Goal: Task Accomplishment & Management: Complete application form

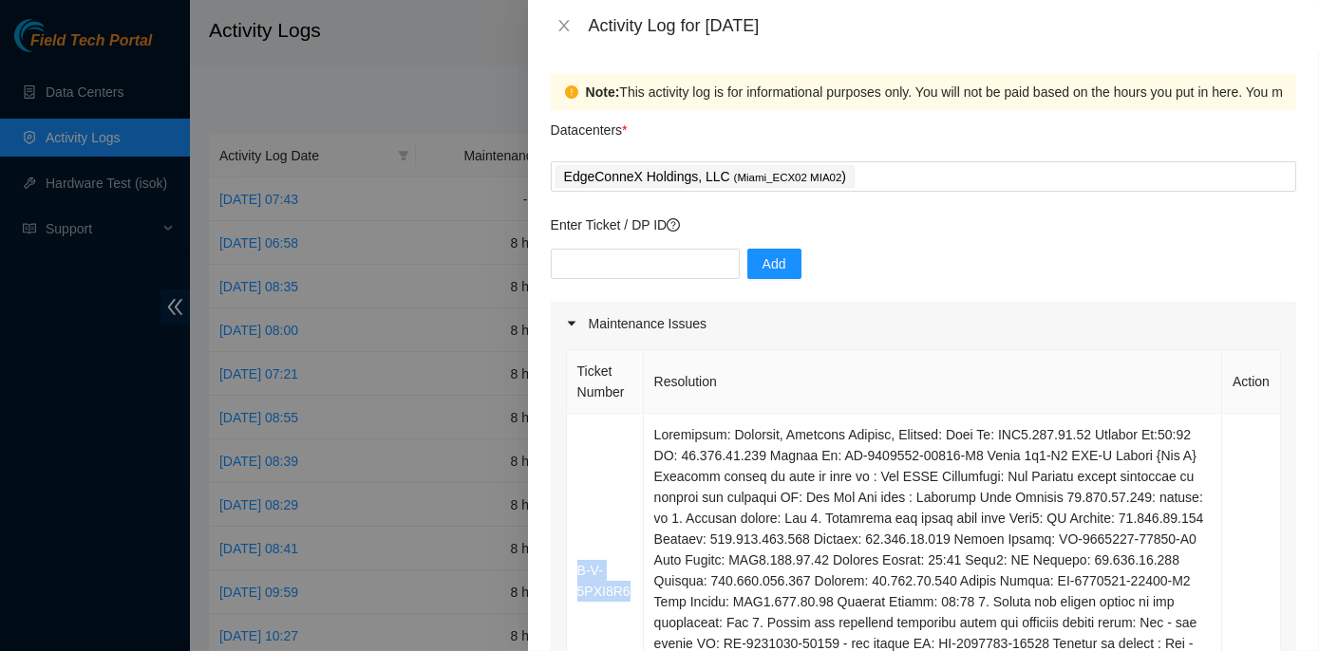
scroll to position [258, 0]
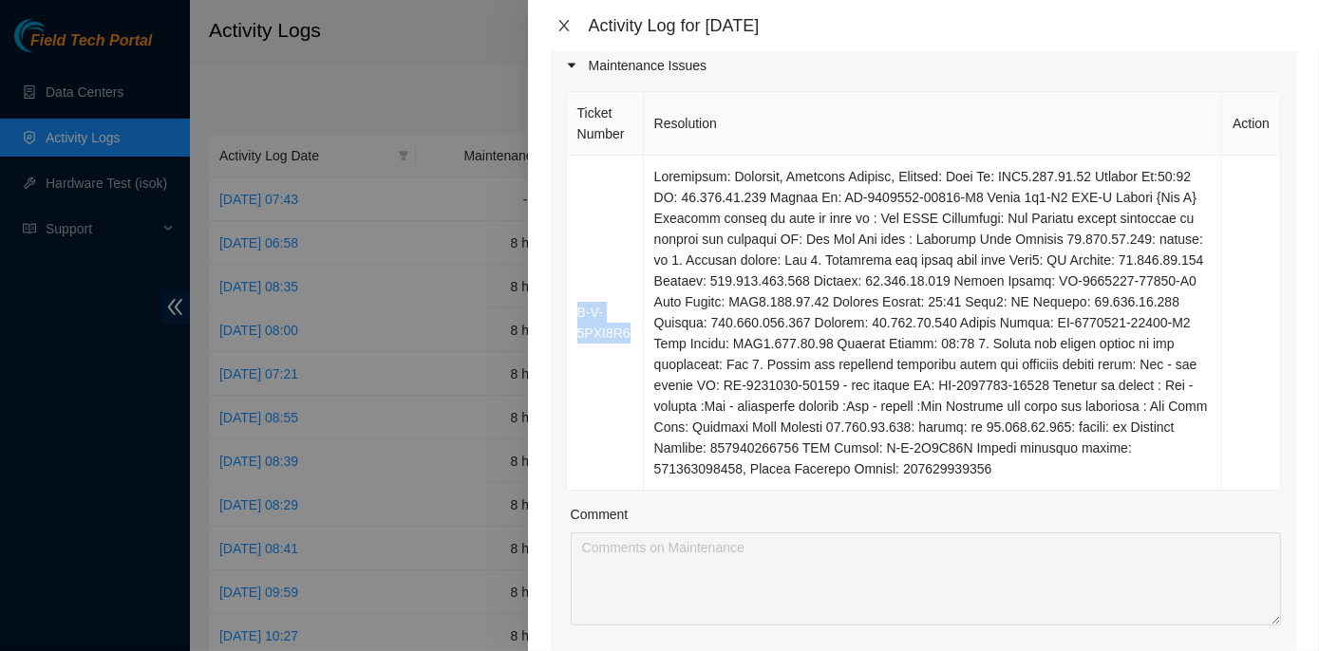
click at [562, 25] on icon "close" at bounding box center [563, 25] width 10 height 11
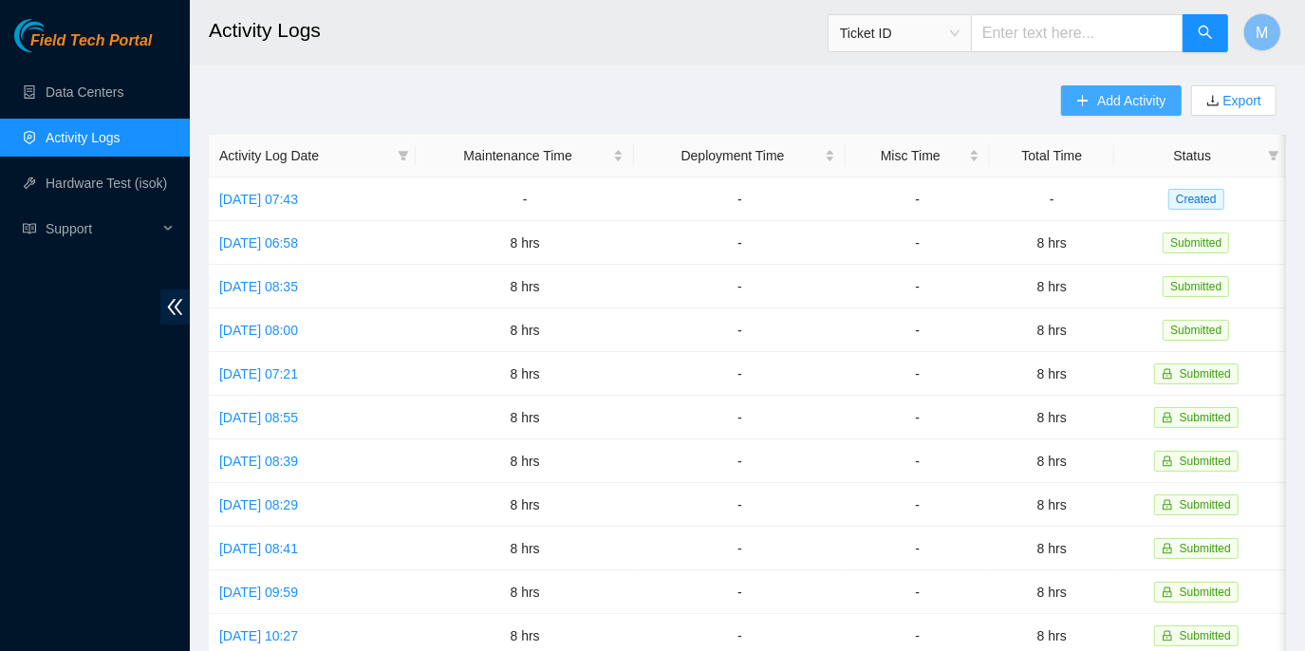
click at [1093, 99] on button "Add Activity" at bounding box center [1121, 100] width 120 height 30
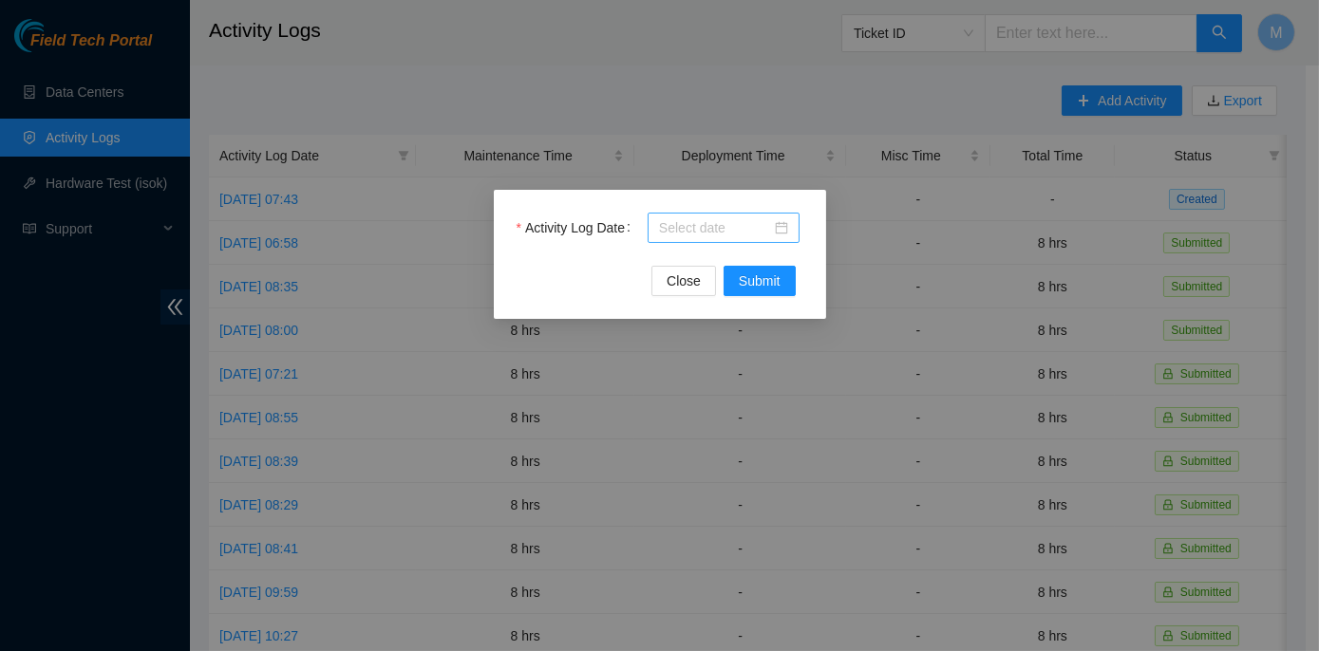
click at [685, 225] on input "Activity Log Date" at bounding box center [715, 227] width 112 height 21
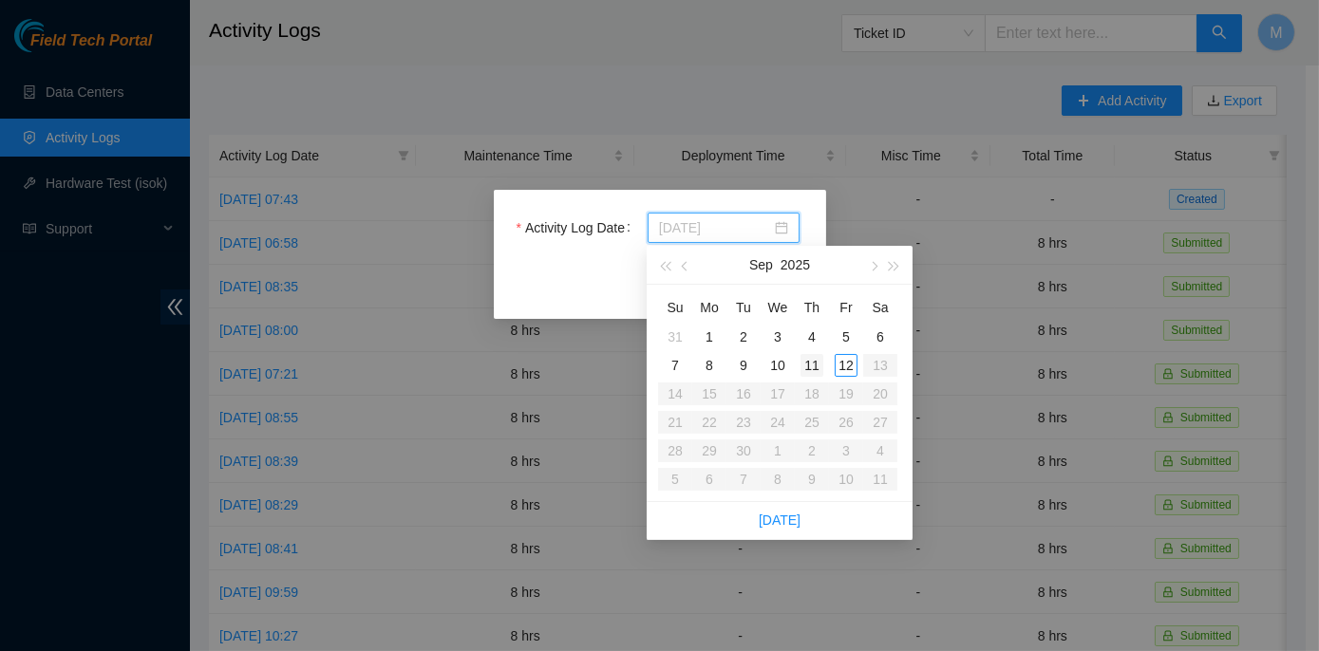
type input "2025-09-11"
click at [814, 368] on div "11" at bounding box center [811, 365] width 23 height 23
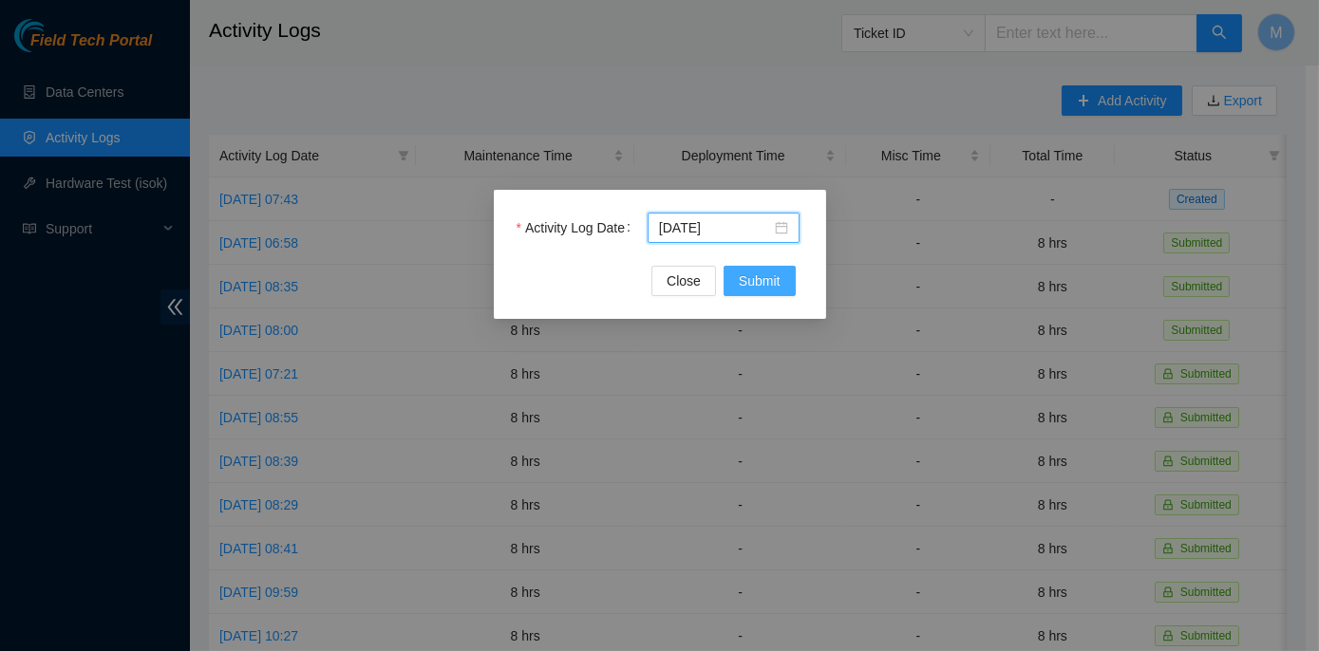
click at [749, 278] on span "Submit" at bounding box center [760, 281] width 42 height 21
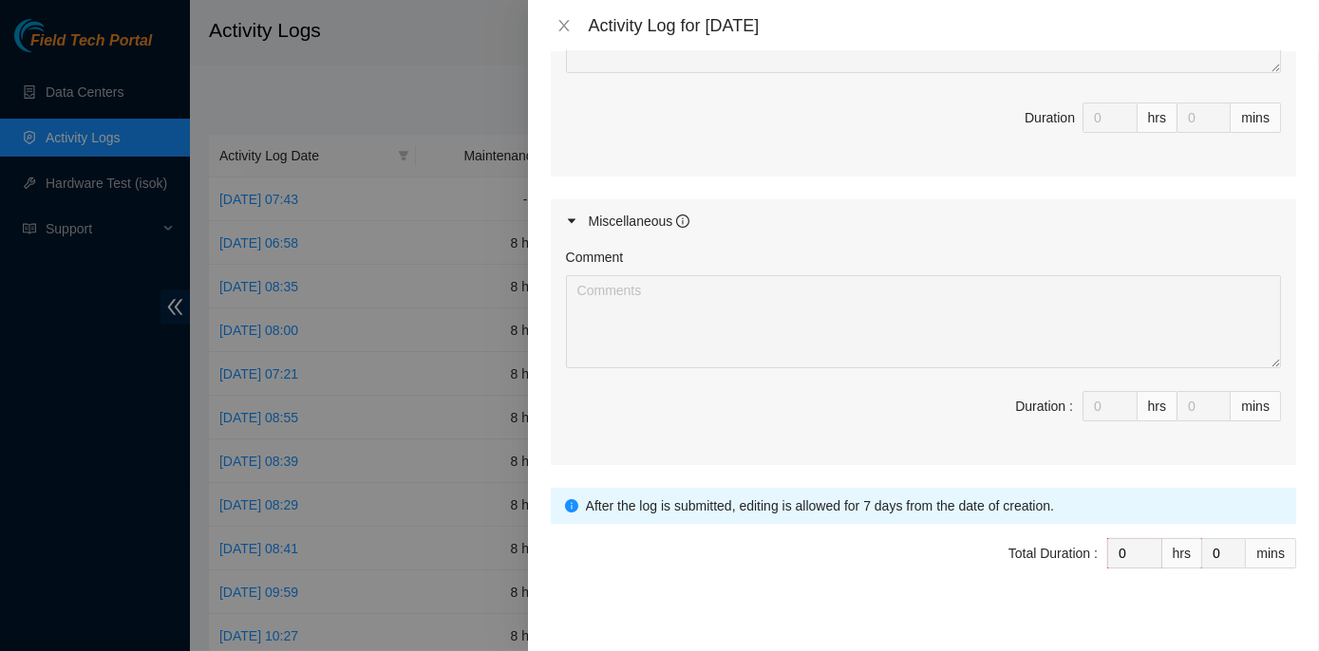
scroll to position [907, 0]
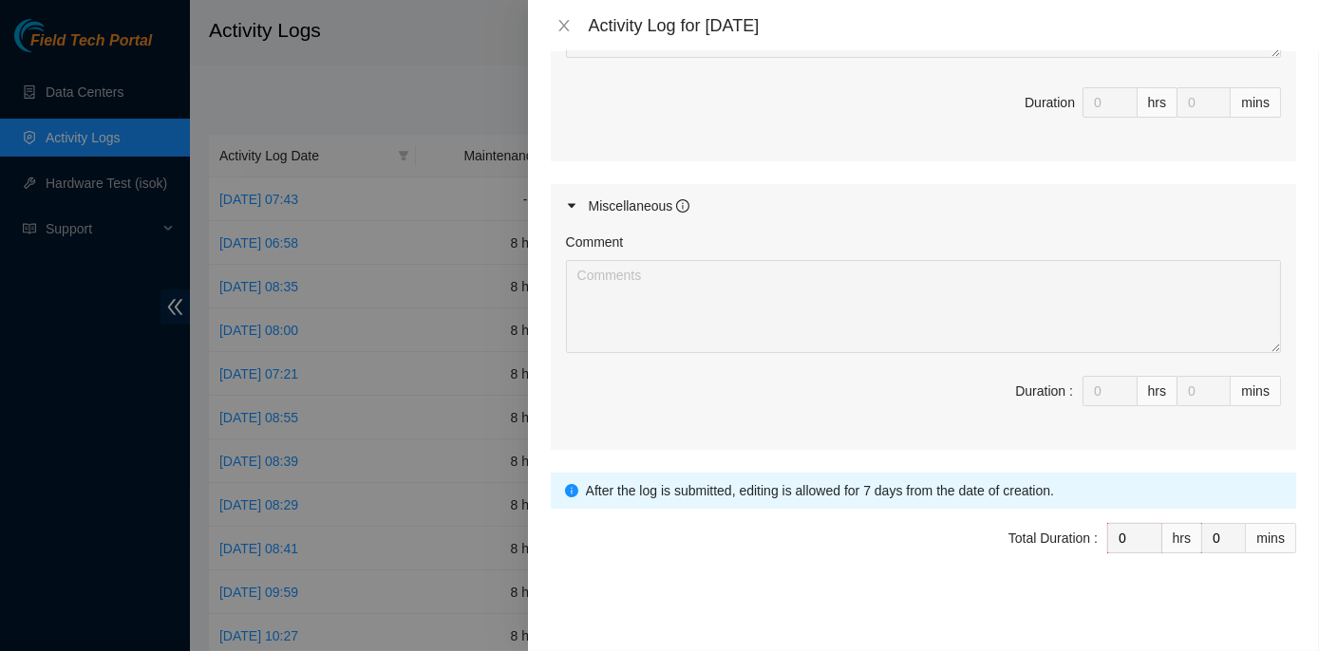
drag, startPoint x: 1104, startPoint y: 536, endPoint x: 1030, endPoint y: 492, distance: 86.5
drag, startPoint x: 1030, startPoint y: 492, endPoint x: 919, endPoint y: 410, distance: 137.9
click at [919, 410] on span "Duration : 0 hrs 0 mins" at bounding box center [923, 402] width 715 height 53
click at [569, 200] on icon "caret-right" at bounding box center [571, 205] width 11 height 11
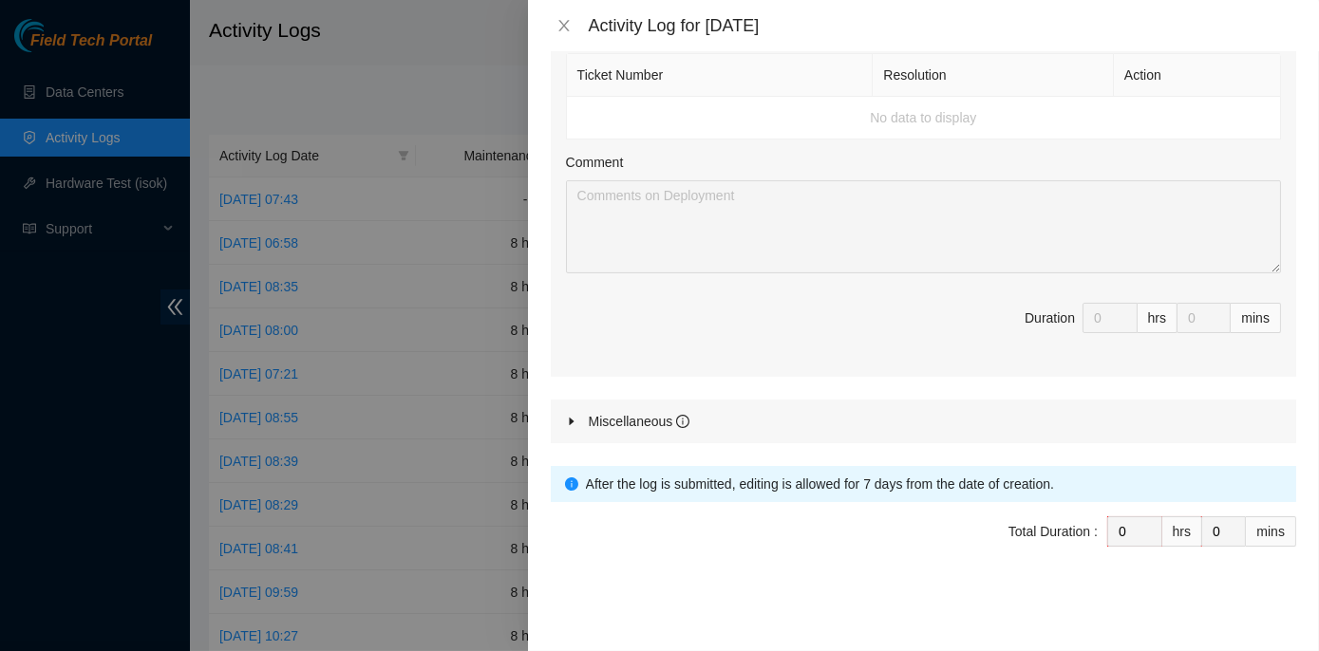
scroll to position [685, 0]
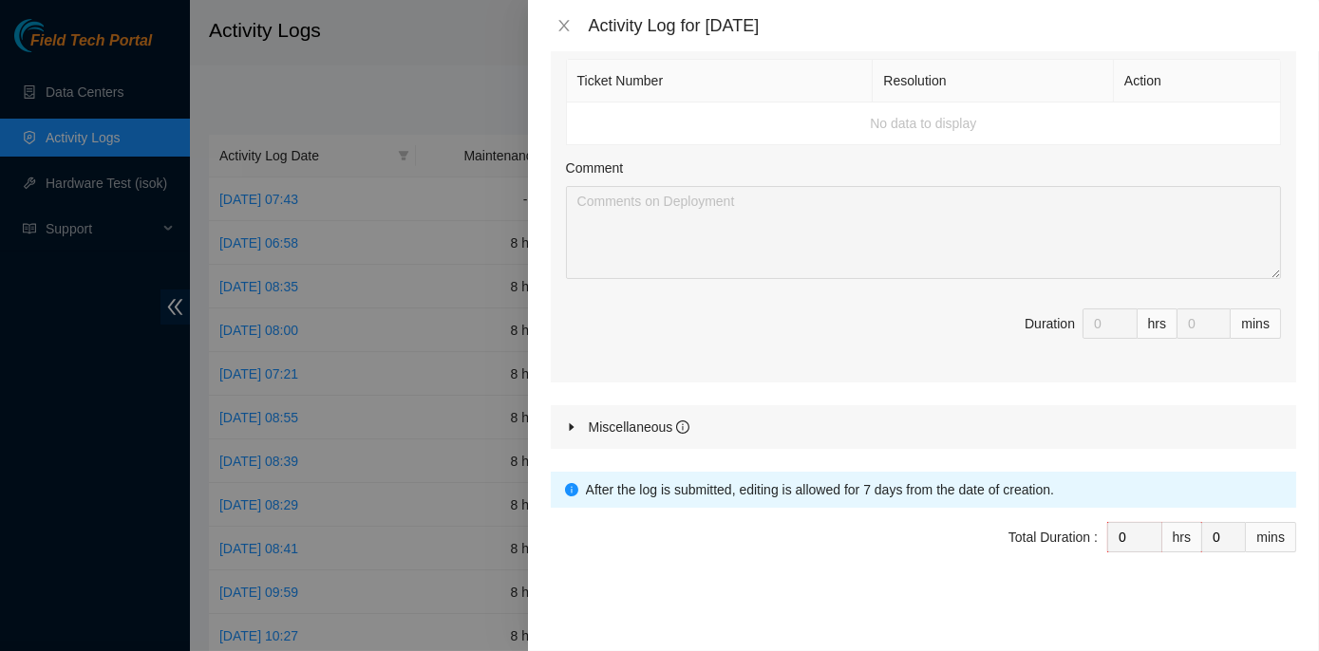
click at [723, 544] on span "Total Duration : 0 hrs 0 mins" at bounding box center [923, 548] width 745 height 53
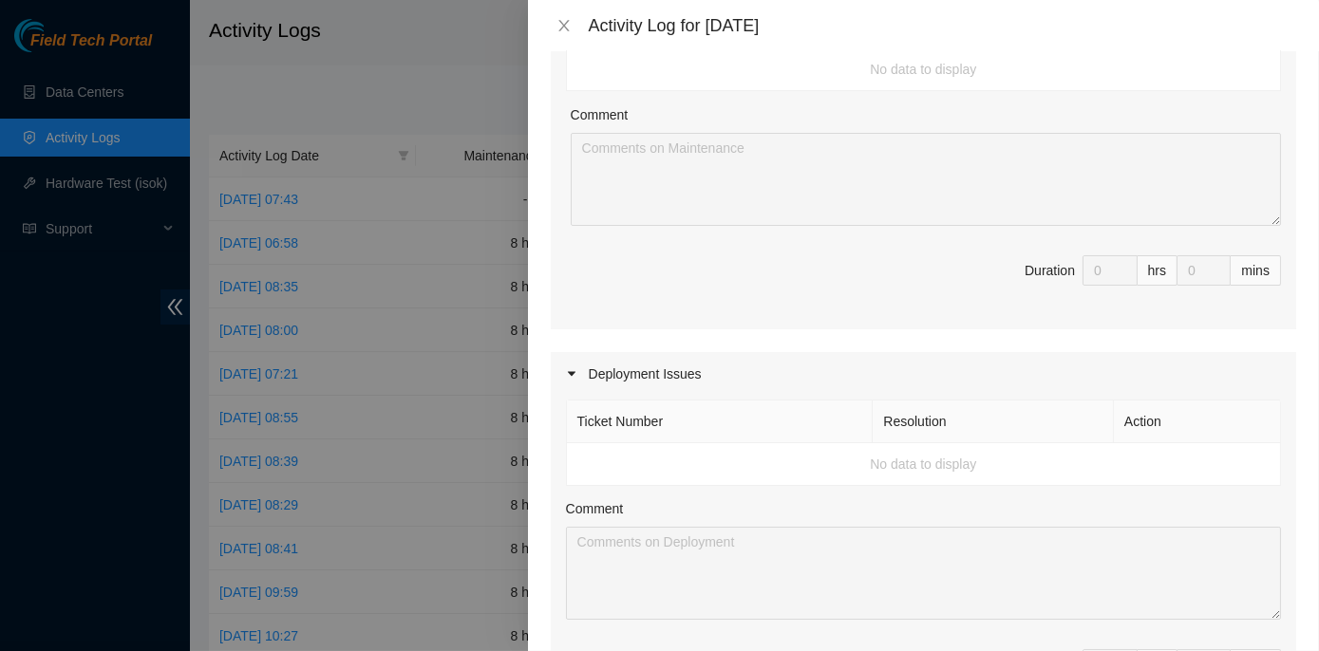
scroll to position [0, 0]
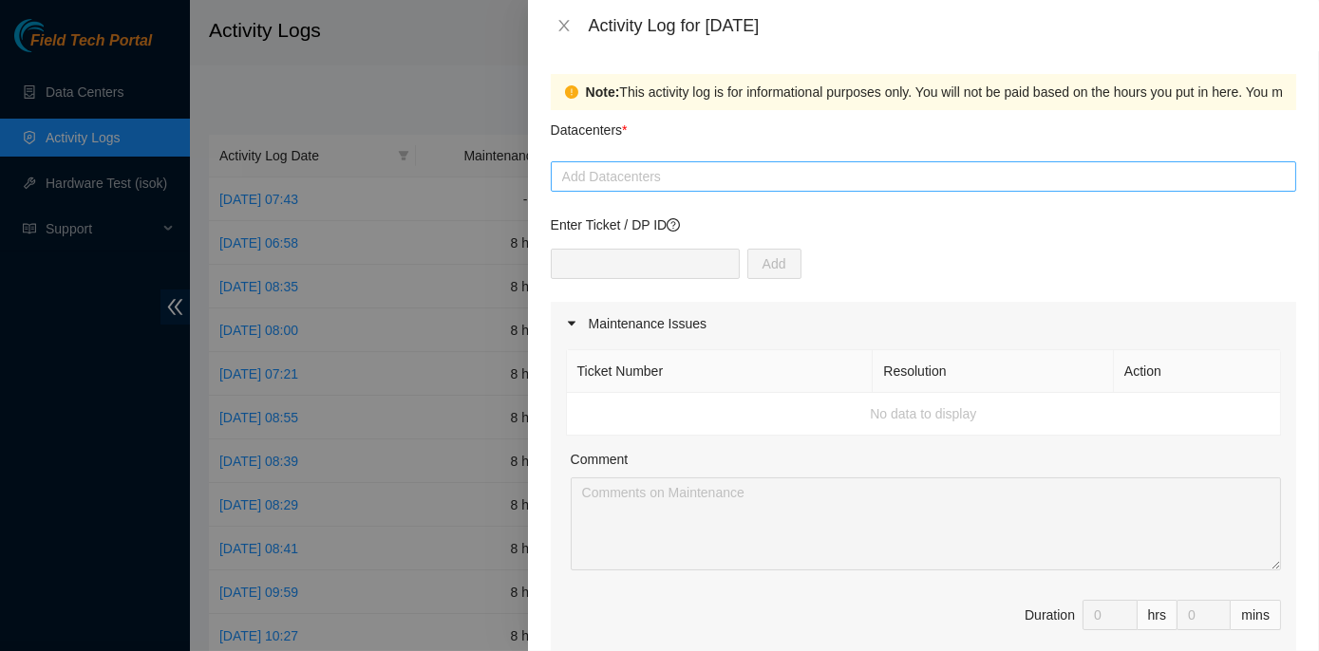
click at [620, 172] on div at bounding box center [923, 176] width 736 height 23
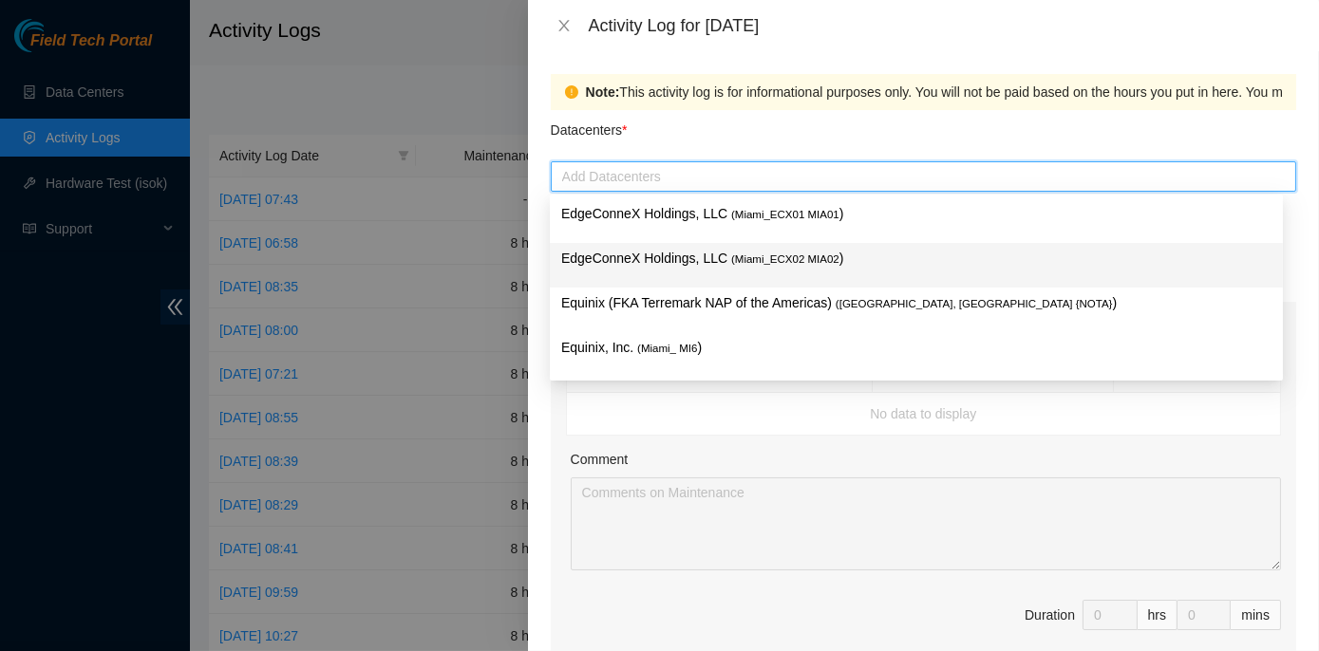
click at [673, 265] on p "EdgeConneX Holdings, LLC ( Miami_ECX02 MIA02 )" at bounding box center [916, 259] width 710 height 22
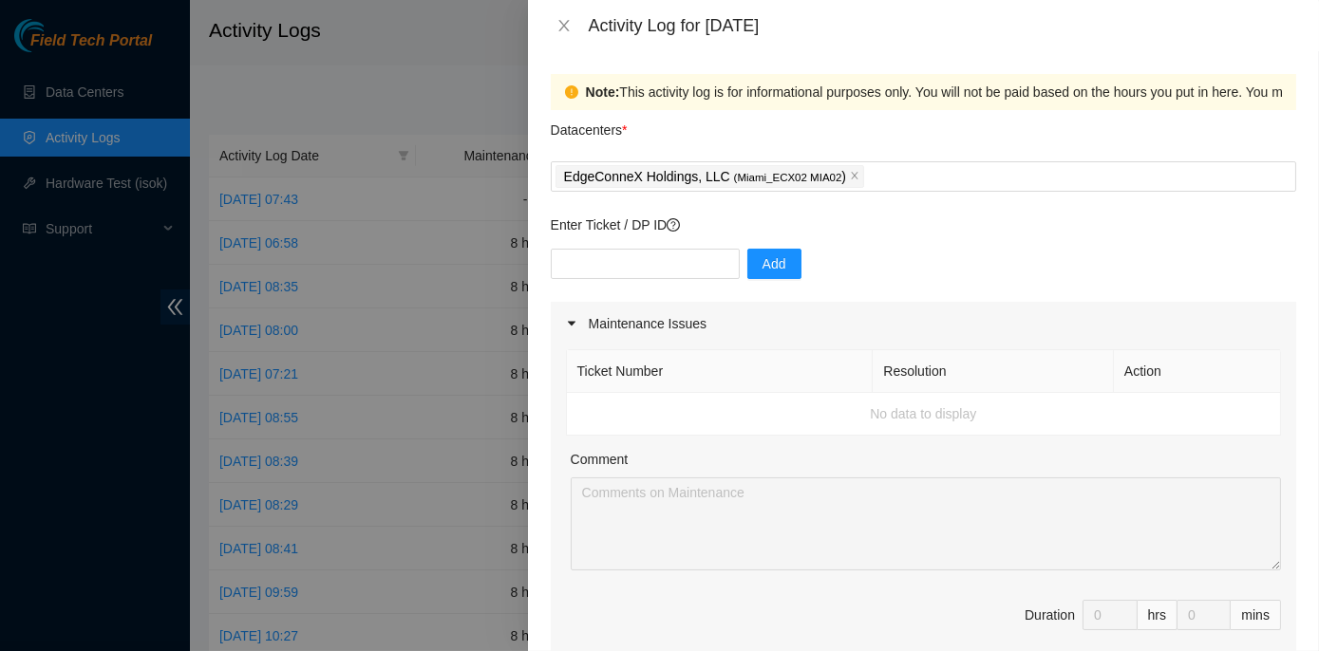
click at [840, 473] on div "Comment" at bounding box center [926, 463] width 710 height 28
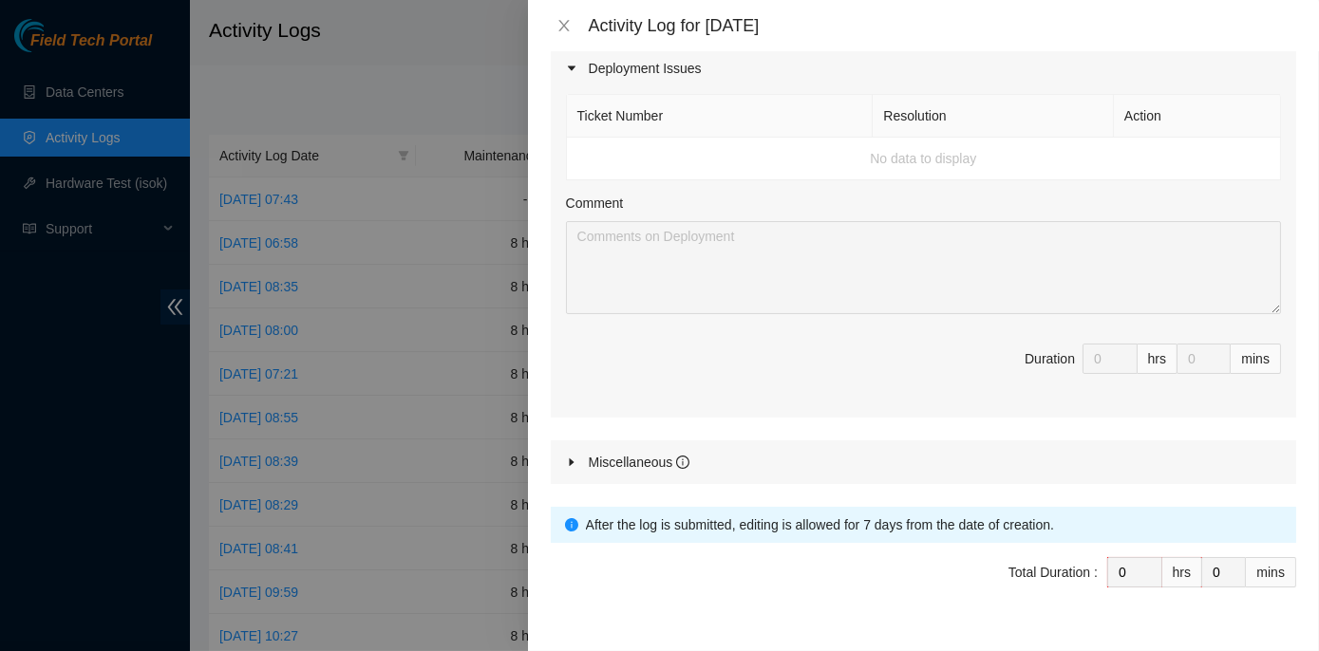
scroll to position [685, 0]
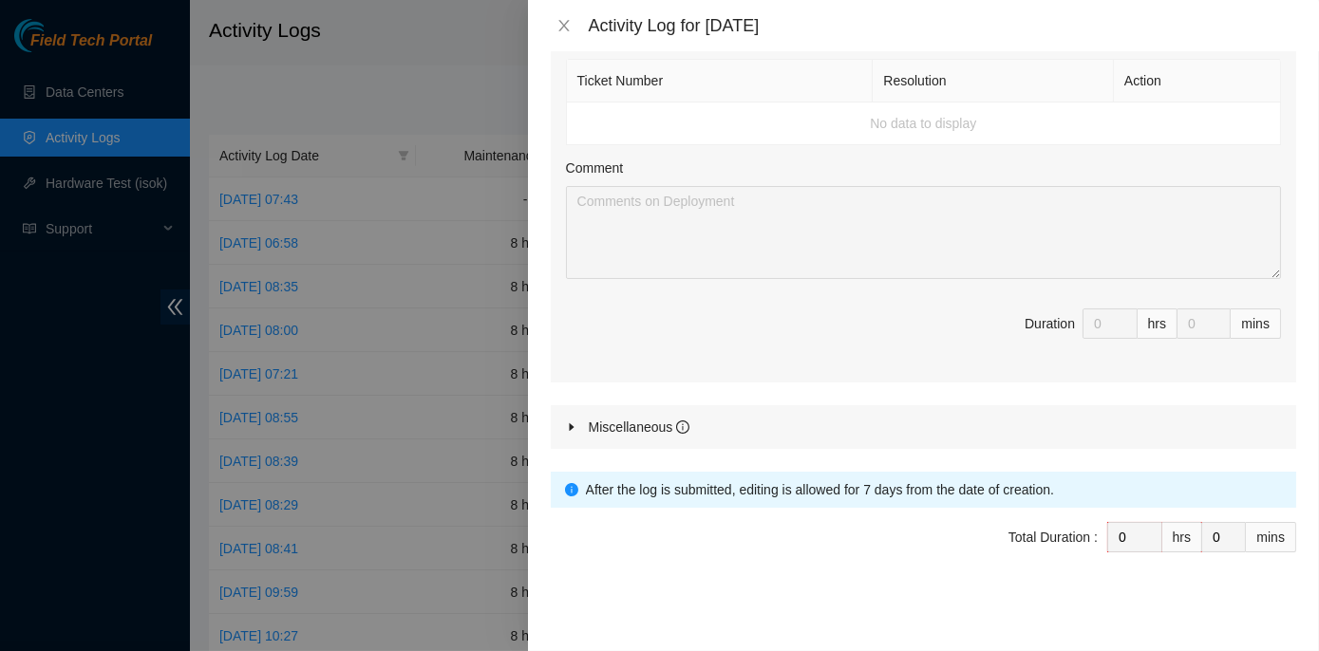
click at [568, 422] on icon "caret-right" at bounding box center [571, 427] width 11 height 11
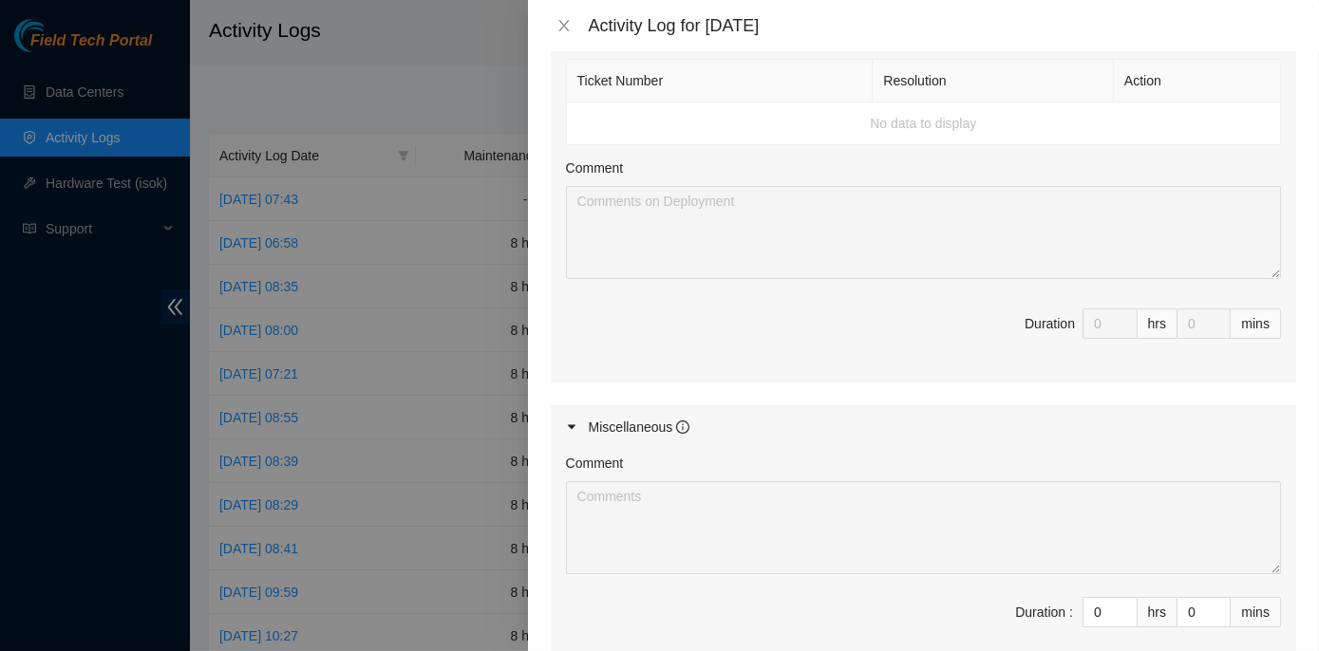
scroll to position [907, 0]
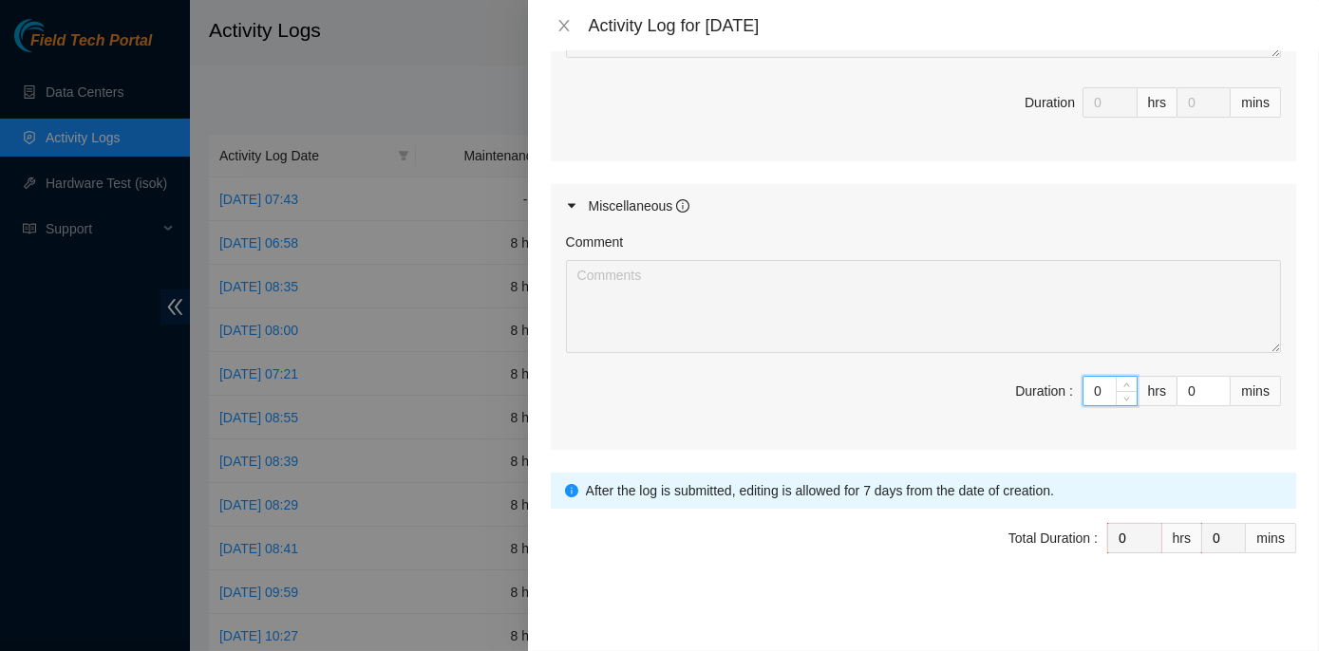
click at [1083, 387] on input "0" at bounding box center [1109, 391] width 53 height 28
click at [1088, 392] on input "0" at bounding box center [1109, 391] width 53 height 28
type input "8"
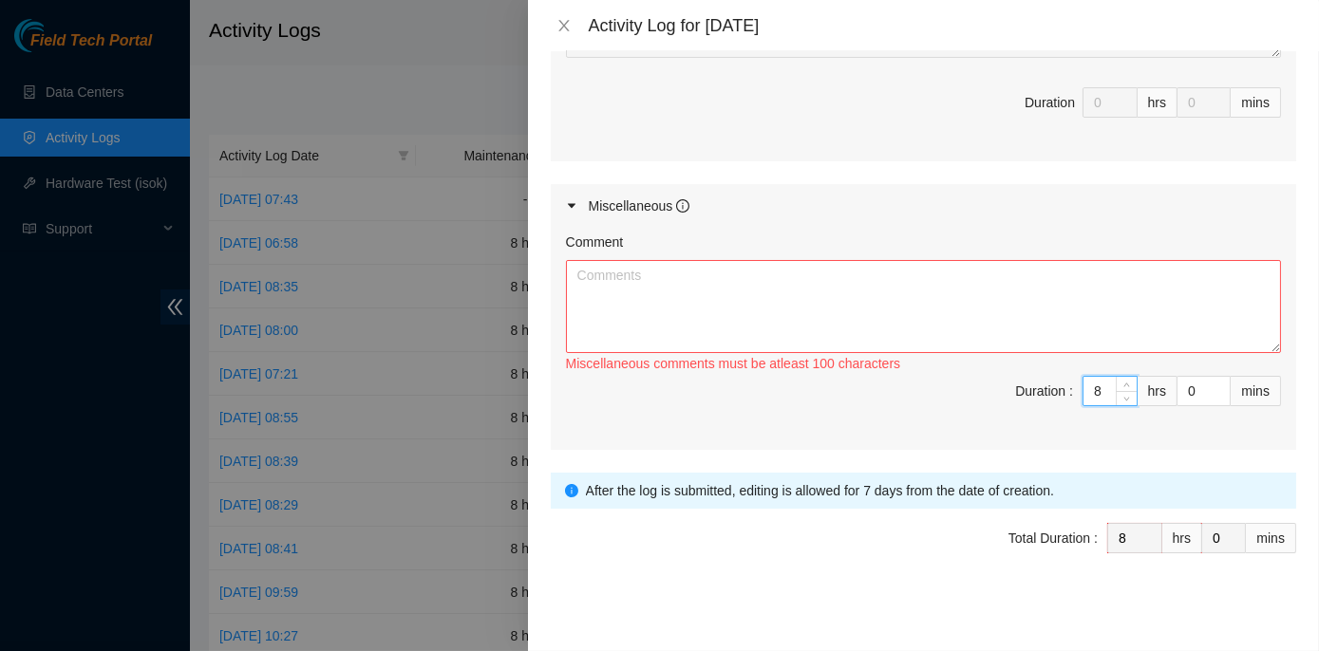
type input "8"
paste textarea "ECX2- Maintenance Check for inbound shipments for ECX2; no inbound at this time…"
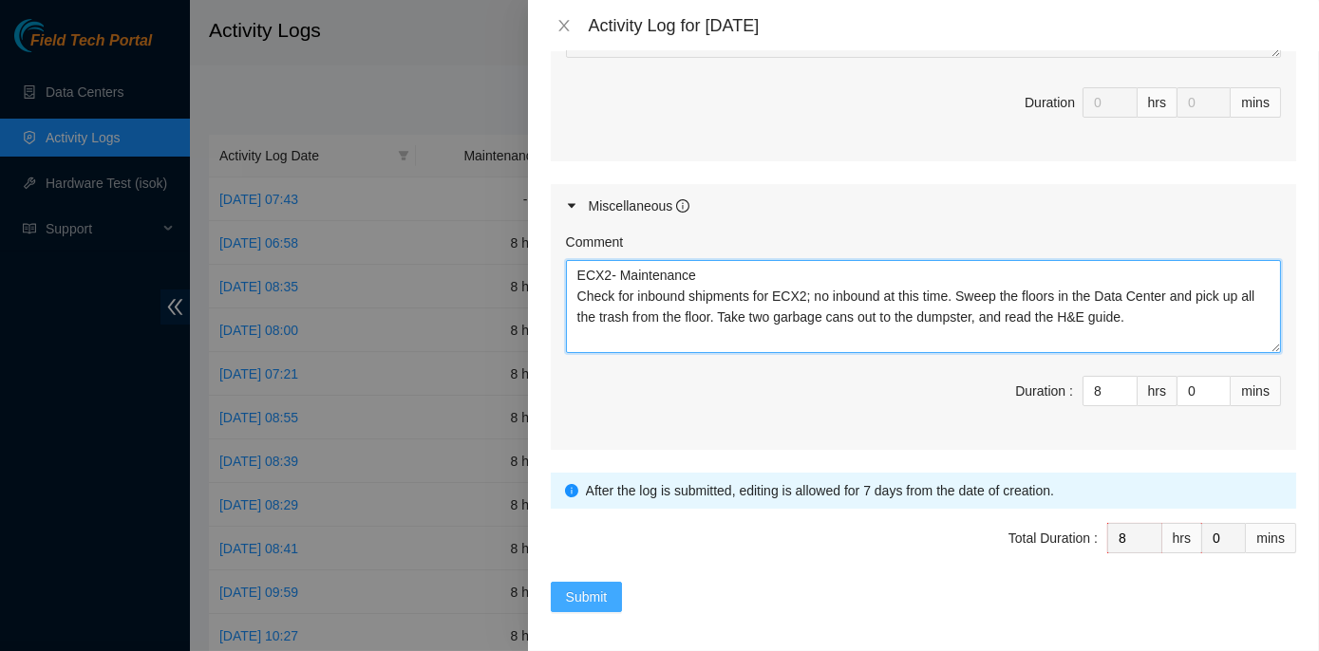
type textarea "ECX2- Maintenance Check for inbound shipments for ECX2; no inbound at this time…"
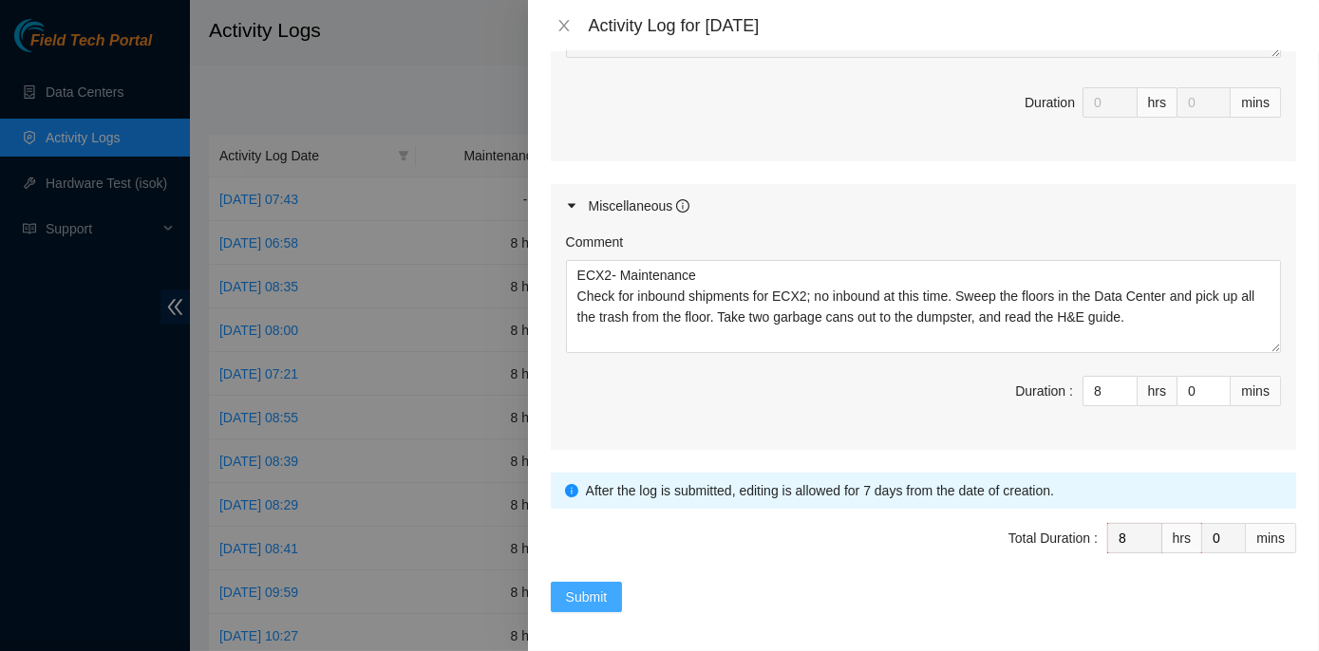
click at [572, 590] on span "Submit" at bounding box center [587, 597] width 42 height 21
